Goal: Task Accomplishment & Management: Manage account settings

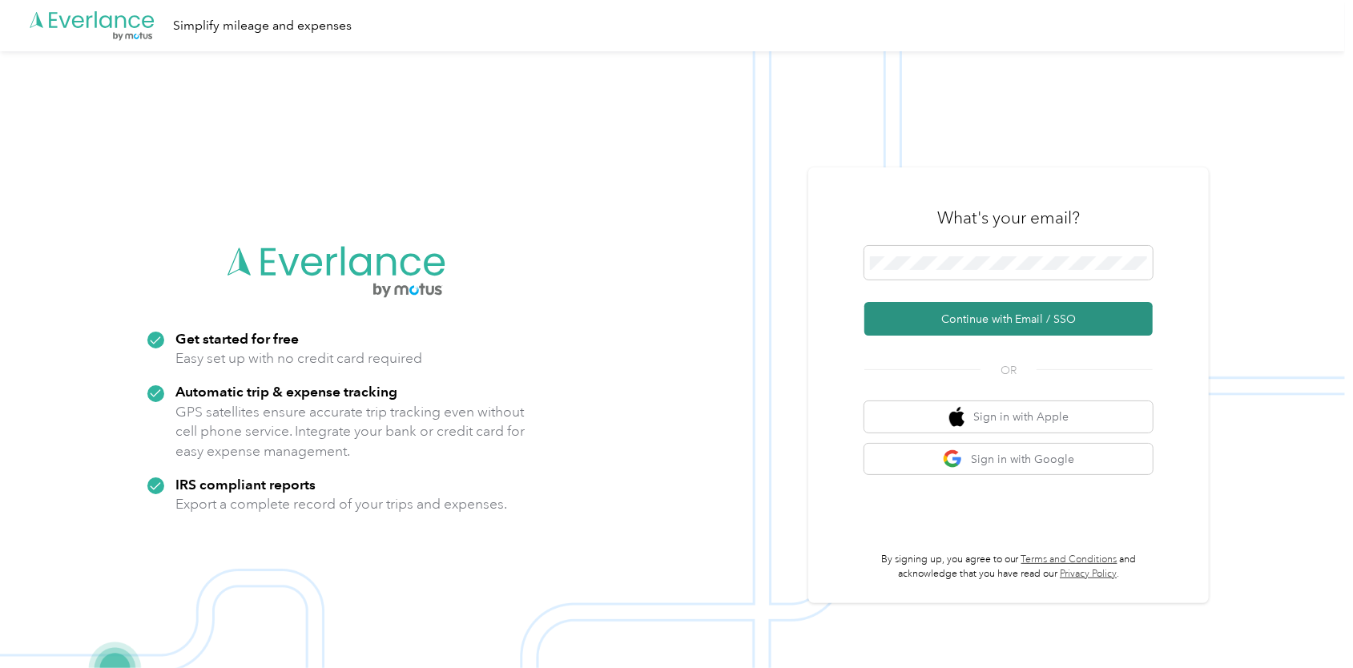
click at [828, 329] on button "Continue with Email / SSO" at bounding box center [1009, 319] width 288 height 34
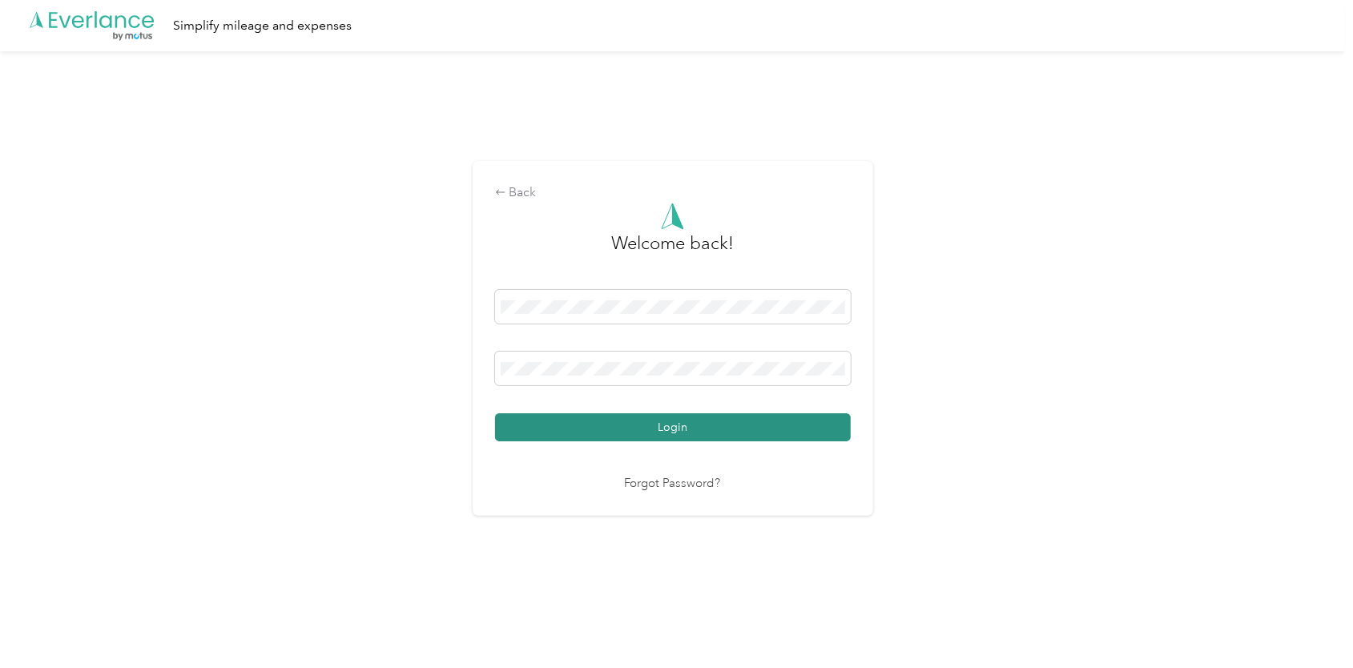
click at [695, 429] on button "Login" at bounding box center [673, 427] width 356 height 28
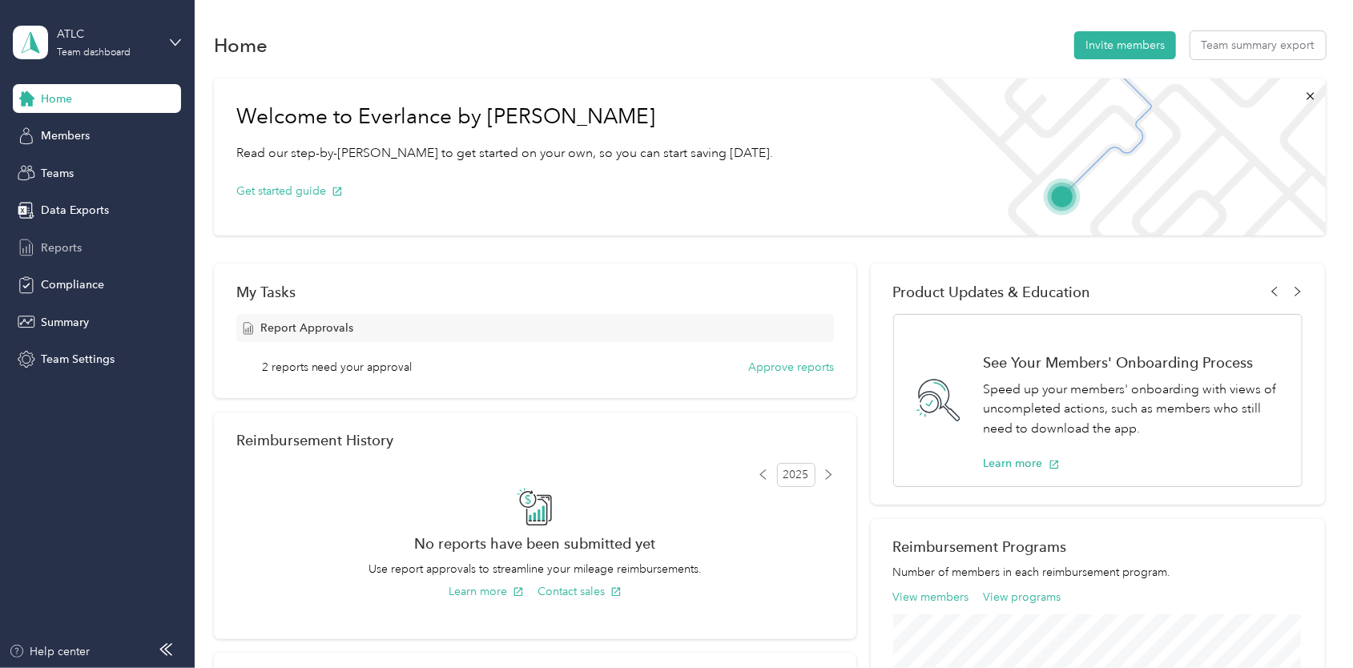
click at [64, 250] on span "Reports" at bounding box center [61, 248] width 41 height 17
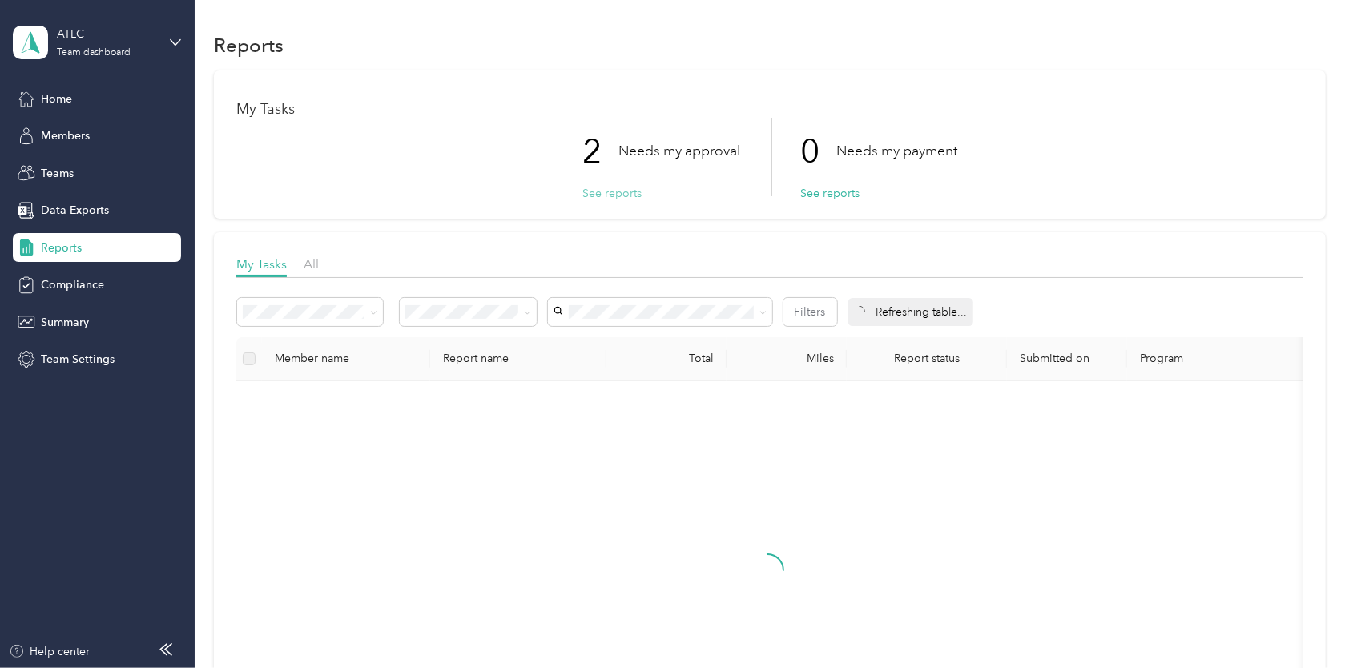
click at [616, 197] on button "See reports" at bounding box center [611, 193] width 59 height 17
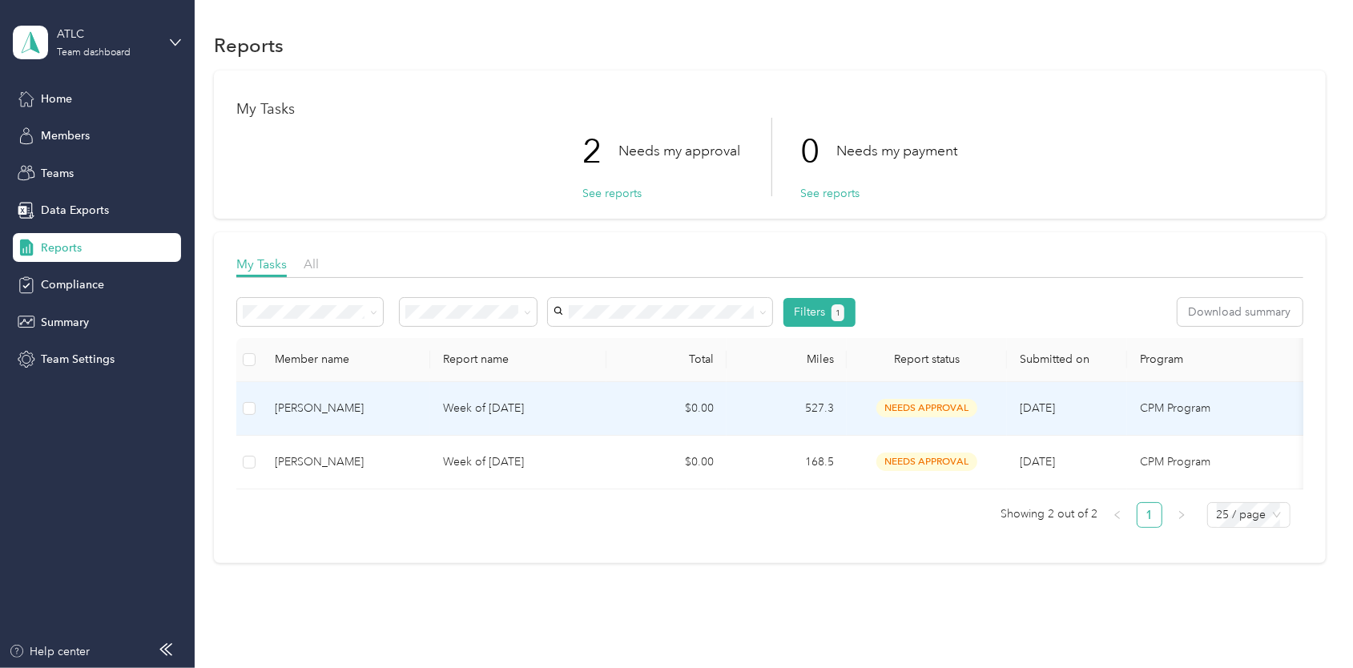
click at [585, 409] on p "Week of [DATE]" at bounding box center [518, 409] width 151 height 18
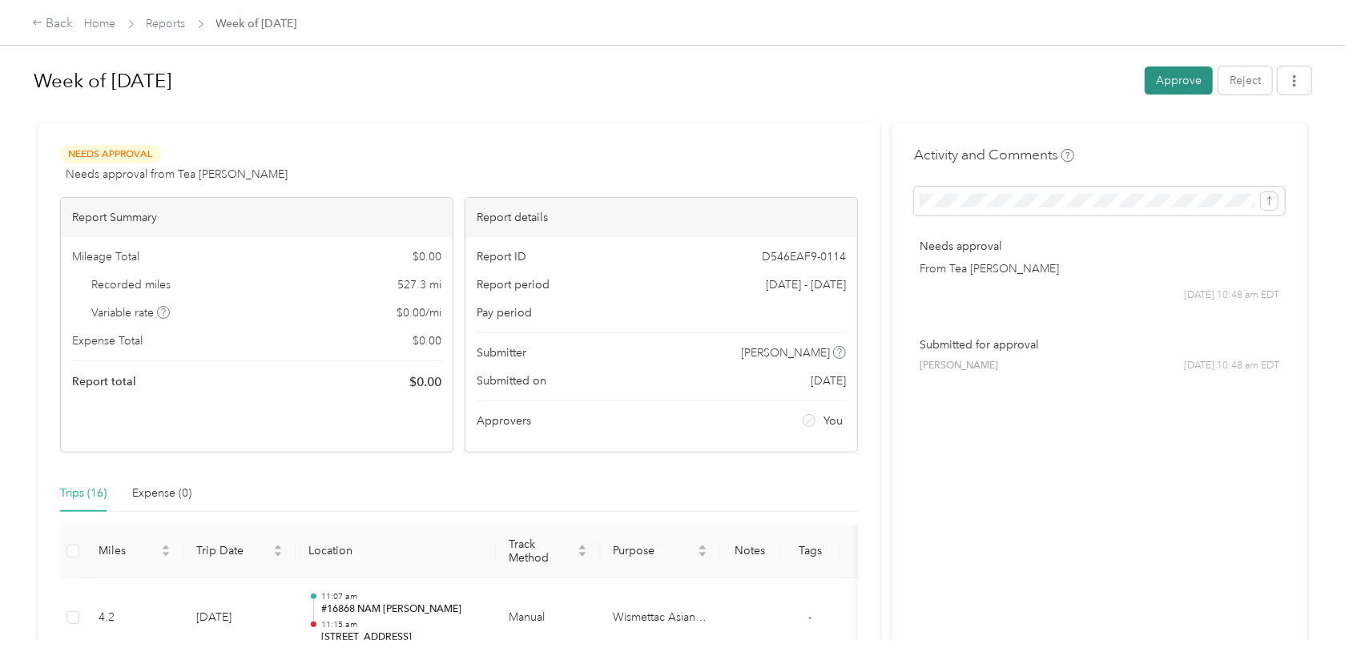
click at [828, 83] on button "Approve" at bounding box center [1179, 81] width 68 height 28
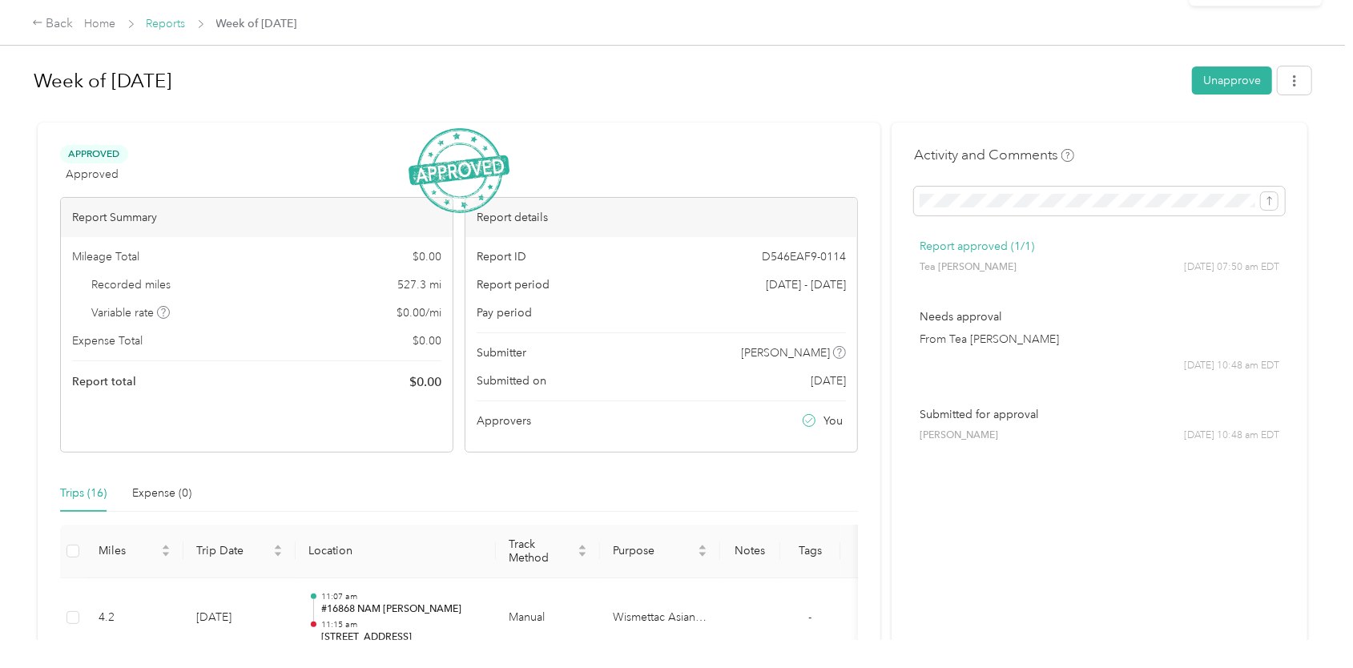
click at [175, 26] on link "Reports" at bounding box center [166, 24] width 39 height 14
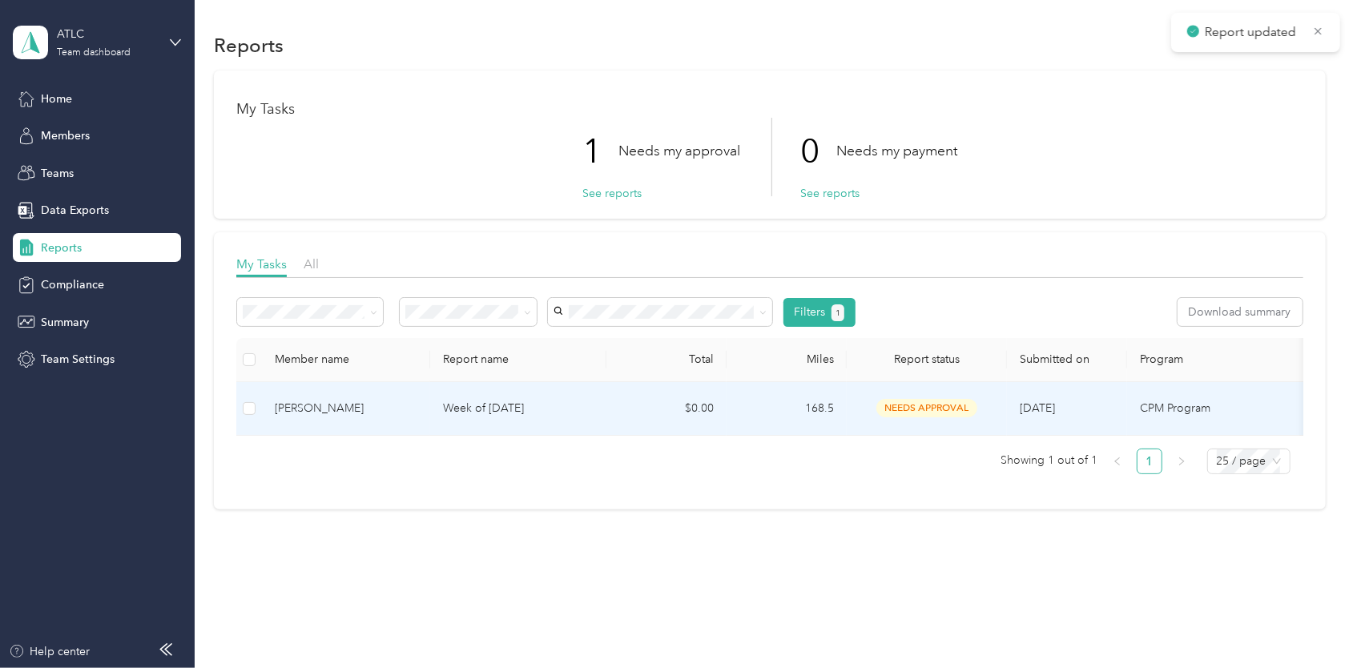
click at [519, 402] on p "Week of [DATE]" at bounding box center [518, 409] width 151 height 18
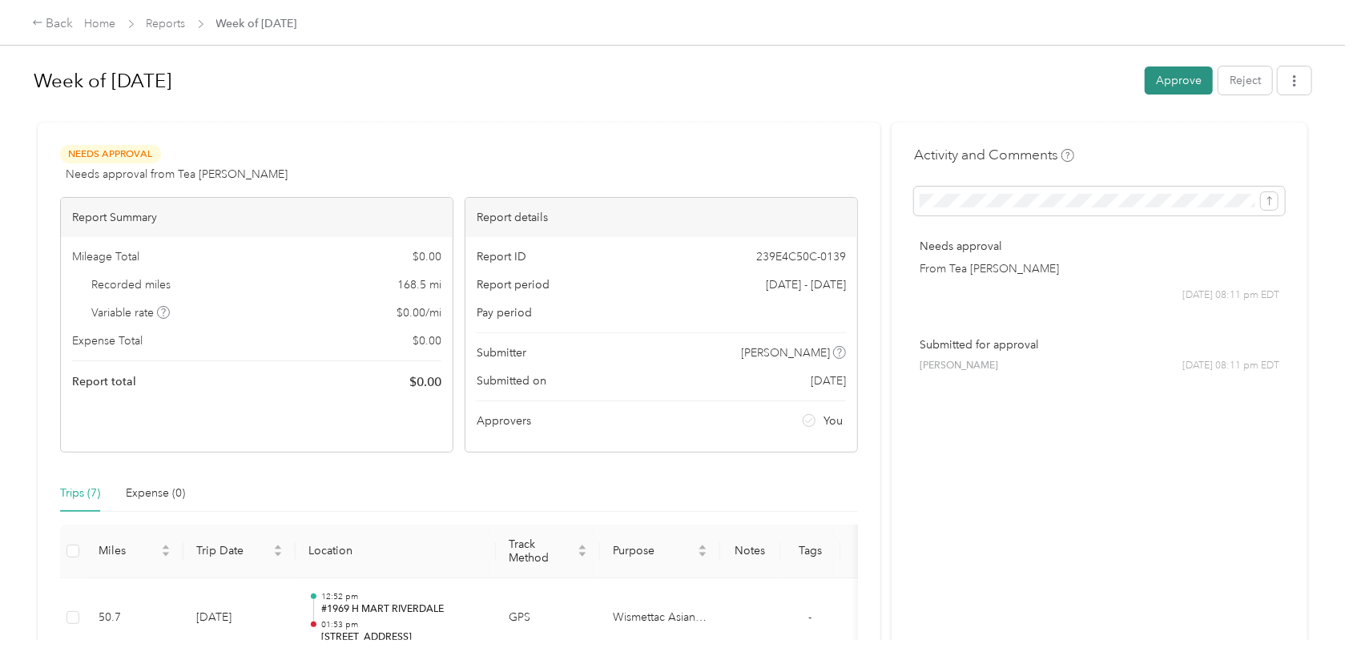
click at [828, 83] on button "Approve" at bounding box center [1179, 81] width 68 height 28
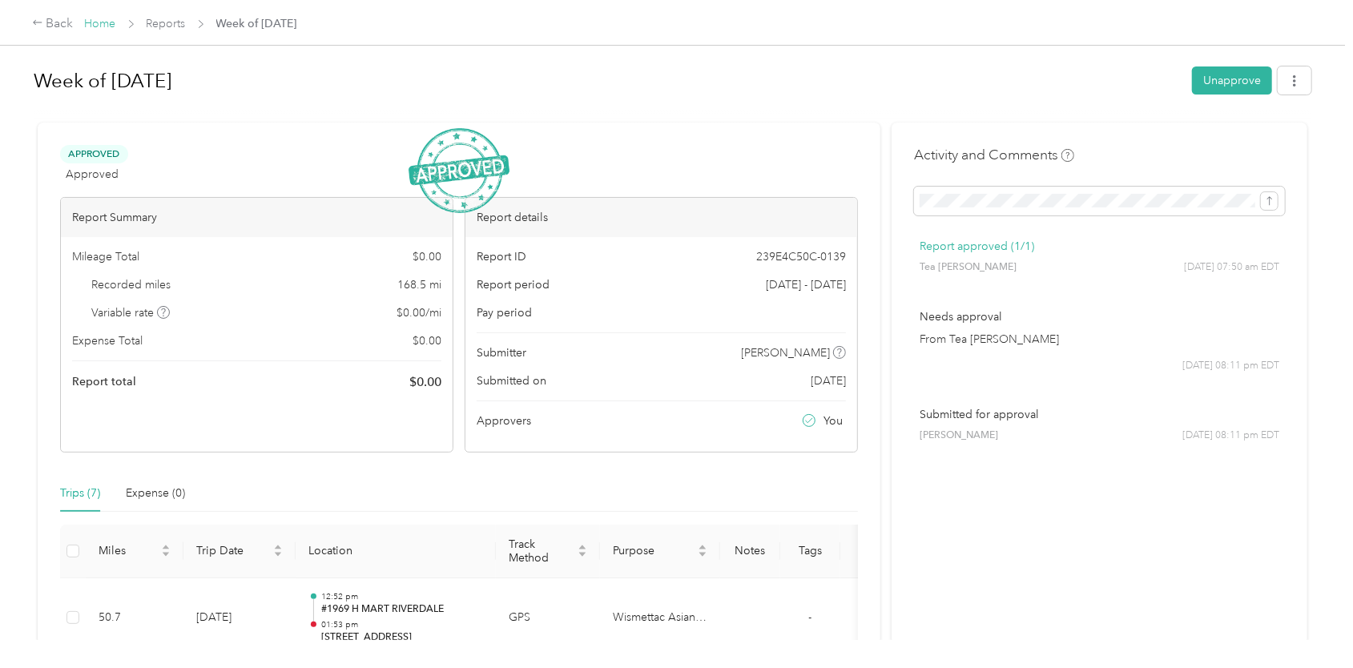
click at [91, 22] on link "Home" at bounding box center [100, 24] width 31 height 14
